Goal: Task Accomplishment & Management: Manage account settings

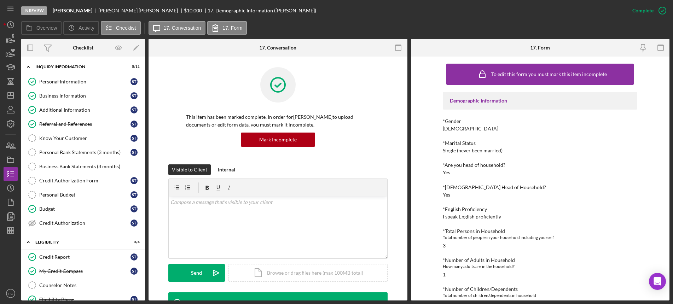
scroll to position [44, 0]
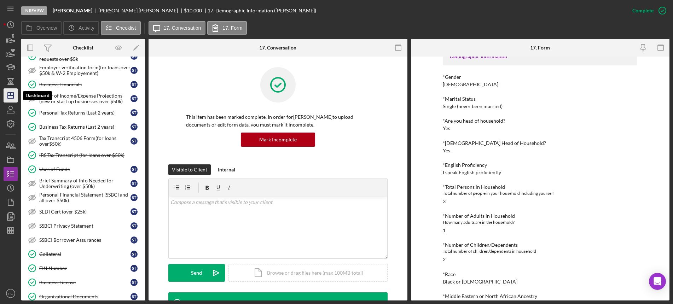
click at [13, 96] on polygon "button" at bounding box center [11, 96] width 6 height 6
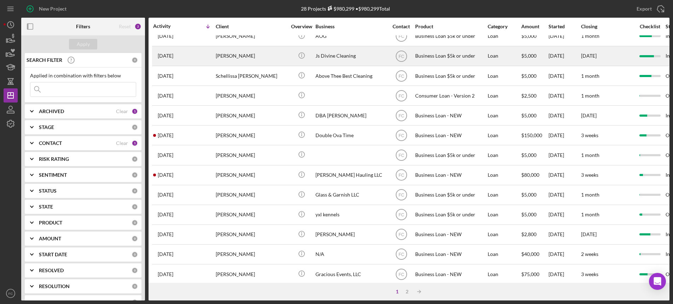
scroll to position [221, 0]
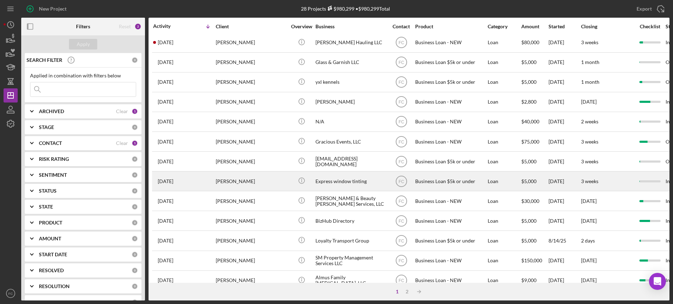
click at [262, 179] on div "[PERSON_NAME]" at bounding box center [251, 181] width 71 height 19
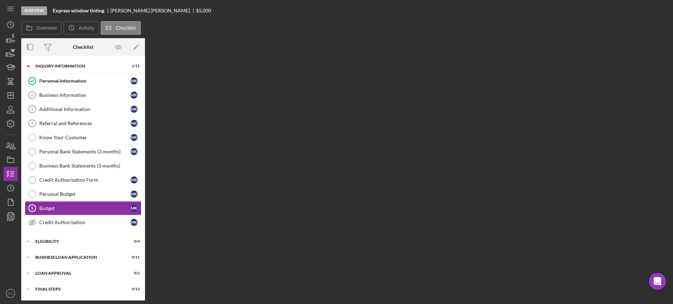
scroll to position [16, 0]
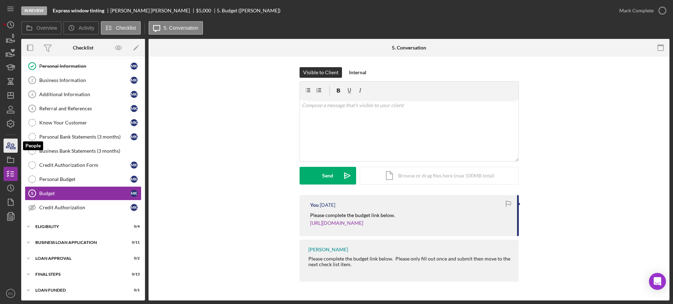
click at [10, 145] on icon "button" at bounding box center [8, 145] width 4 height 5
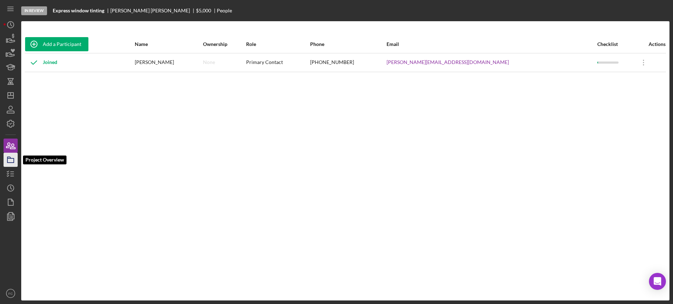
click at [10, 159] on icon "button" at bounding box center [11, 160] width 18 height 18
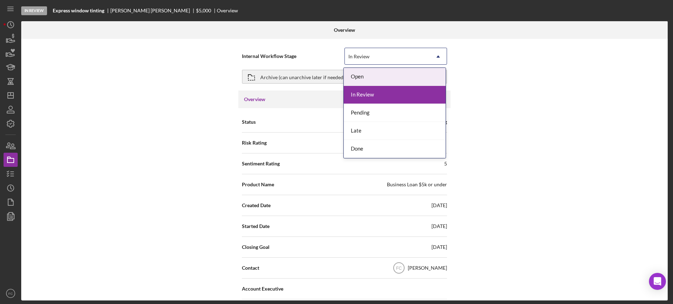
click at [358, 58] on div "In Review" at bounding box center [358, 57] width 21 height 6
click at [357, 76] on div "Open" at bounding box center [395, 77] width 102 height 18
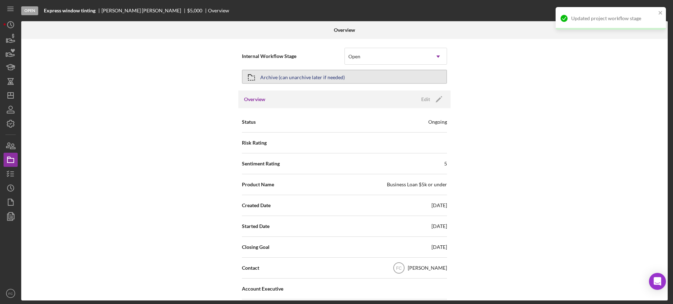
click at [309, 76] on div "Archive (can unarchive later if needed)" at bounding box center [302, 76] width 84 height 13
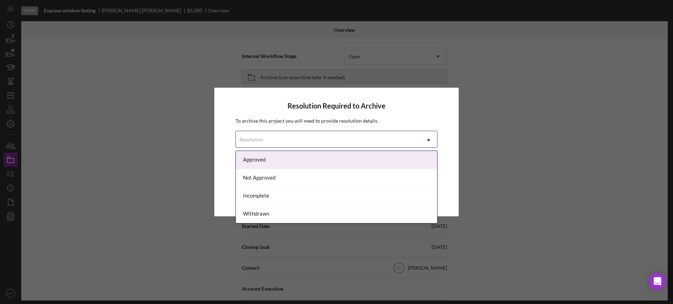
click at [267, 135] on div "Resolution" at bounding box center [328, 139] width 184 height 16
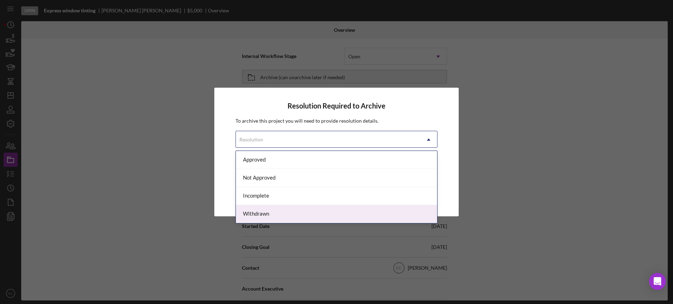
click at [257, 215] on div "Withdrawn" at bounding box center [336, 214] width 201 height 18
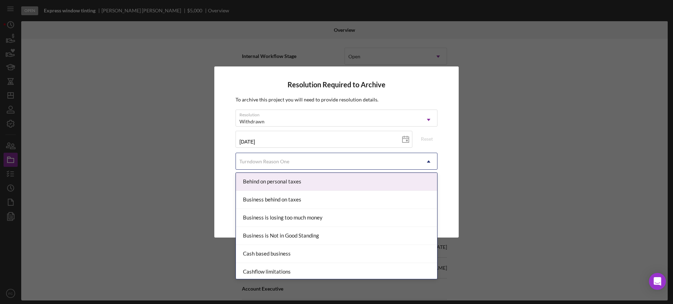
click at [259, 162] on div "Turndown Reason One" at bounding box center [264, 162] width 50 height 6
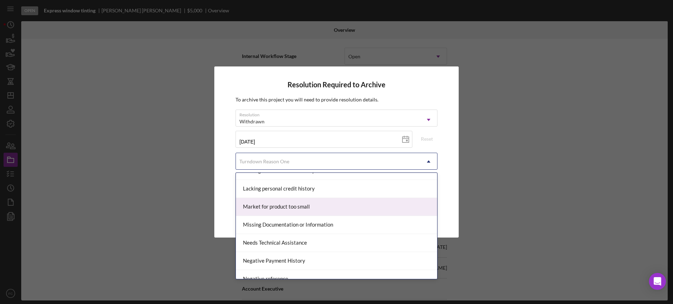
scroll to position [327, 0]
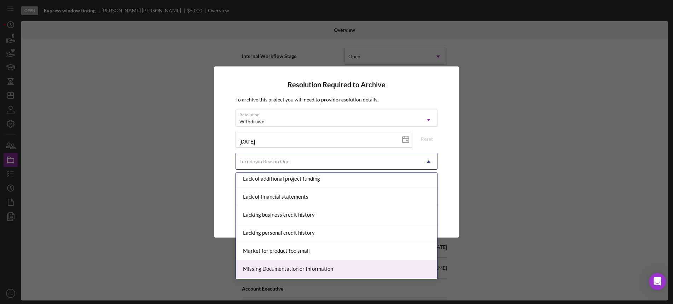
click at [272, 270] on div "Missing Documentation or Information" at bounding box center [336, 269] width 201 height 18
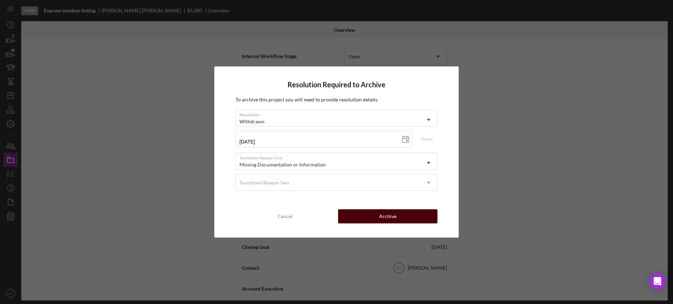
click at [354, 219] on button "Archive" at bounding box center [387, 216] width 99 height 14
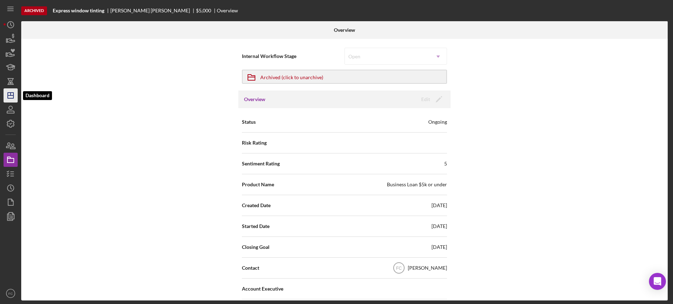
click at [10, 98] on polygon "button" at bounding box center [11, 96] width 6 height 6
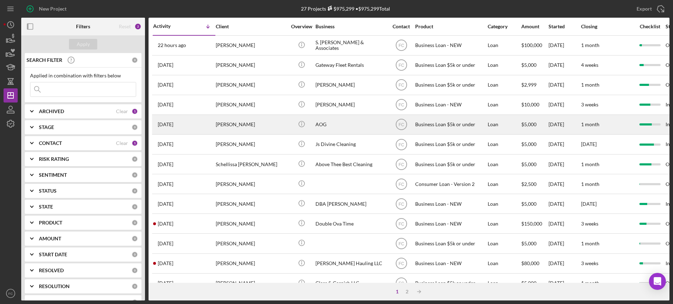
click at [262, 125] on div "[PERSON_NAME]" at bounding box center [251, 124] width 71 height 19
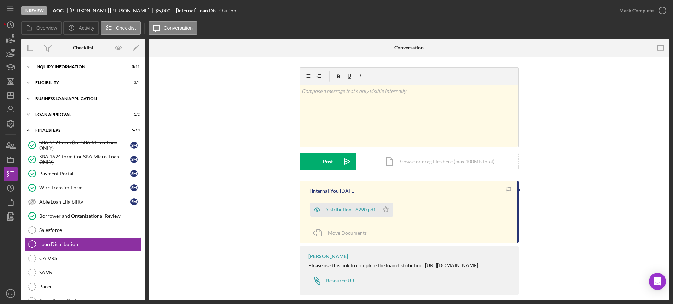
click at [74, 96] on div "Icon/Expander BUSINESS LOAN APPLICATION 11 / 11" at bounding box center [83, 99] width 124 height 14
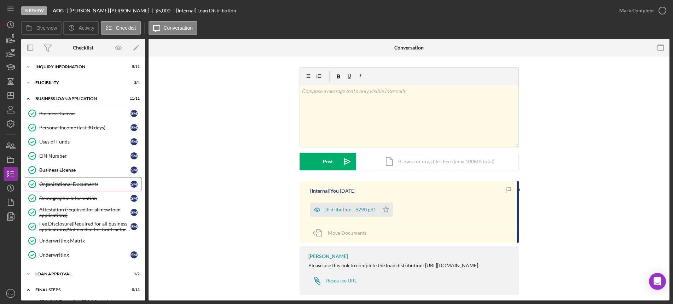
click at [64, 187] on link "Organizational Documents Organizational Documents S M" at bounding box center [83, 184] width 117 height 14
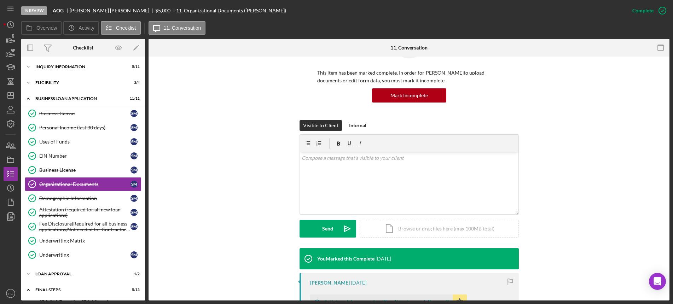
scroll to position [88, 0]
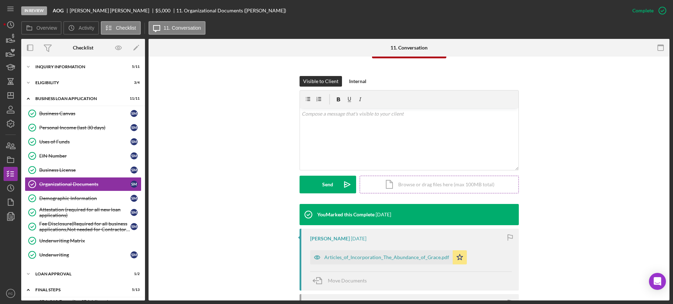
click at [414, 185] on div "Icon/Document Browse or drag files here (max 100MB total) Tap to choose files o…" at bounding box center [438, 185] width 159 height 18
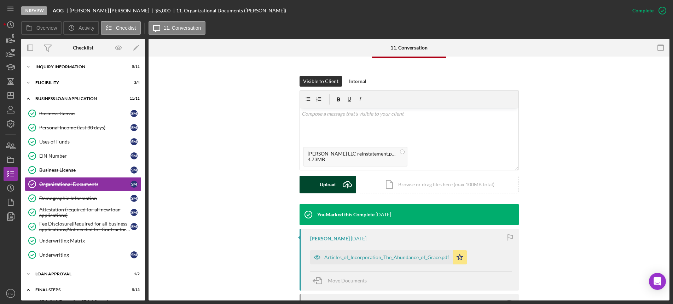
click at [325, 181] on div "Upload" at bounding box center [327, 185] width 16 height 18
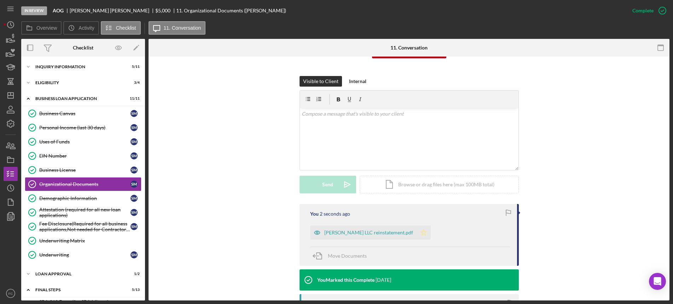
click at [416, 232] on icon "Icon/Star" at bounding box center [423, 232] width 14 height 14
click at [11, 95] on line "button" at bounding box center [11, 94] width 0 height 3
